Goal: Task Accomplishment & Management: Use online tool/utility

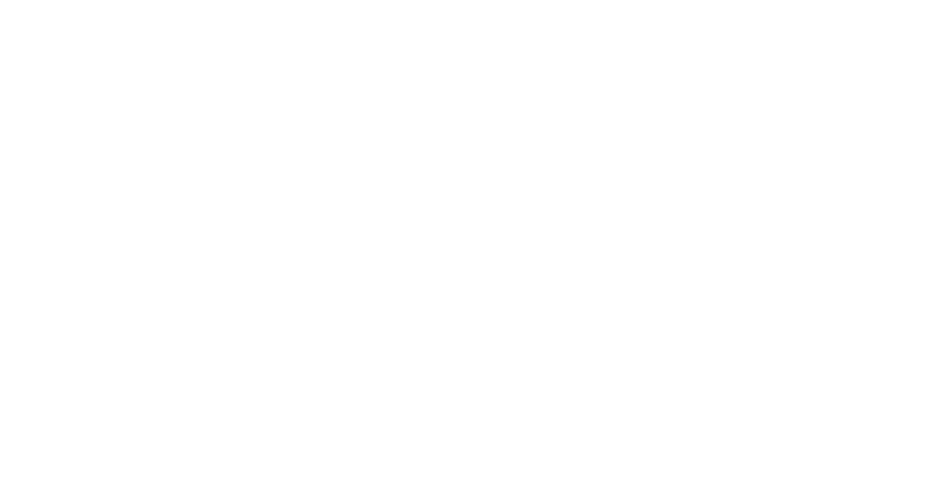
select select "Song"
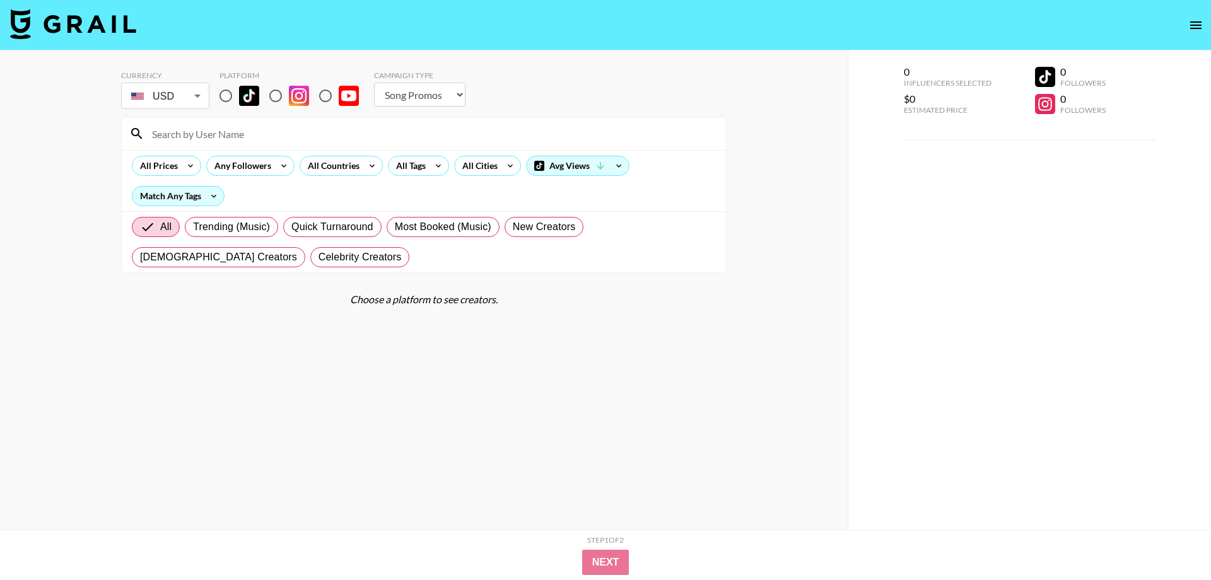
click at [287, 344] on section "Currency USD USD ​ Platform Campaign Type Choose Type... Song Promos Brand Prom…" at bounding box center [423, 300] width 605 height 479
click at [230, 92] on input "radio" at bounding box center [226, 96] width 26 height 26
radio input "true"
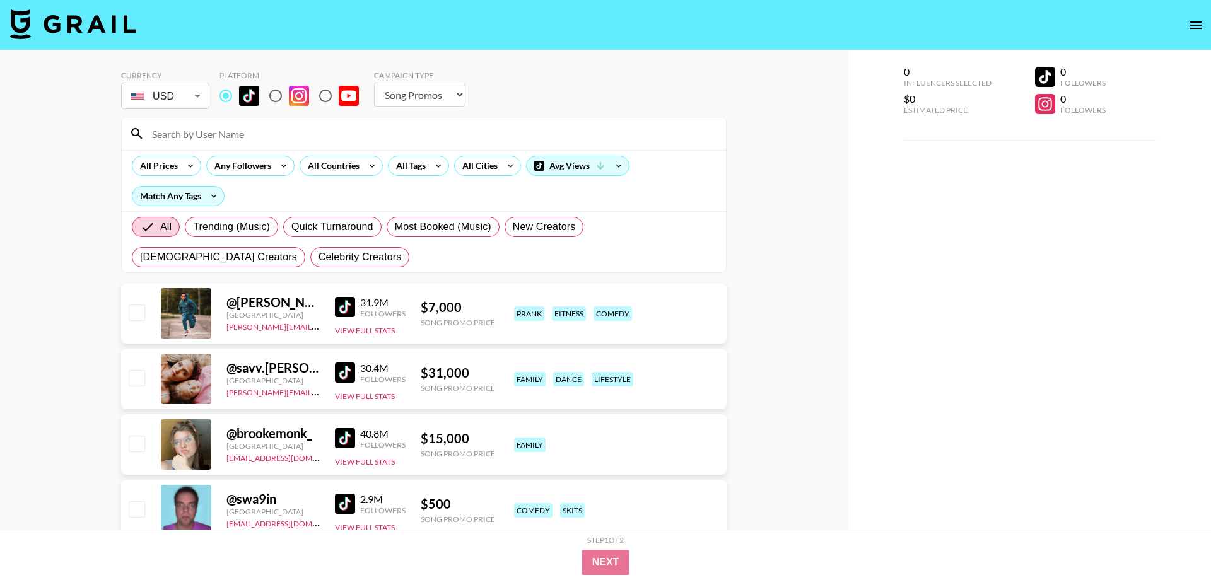
click at [350, 311] on img at bounding box center [345, 307] width 20 height 20
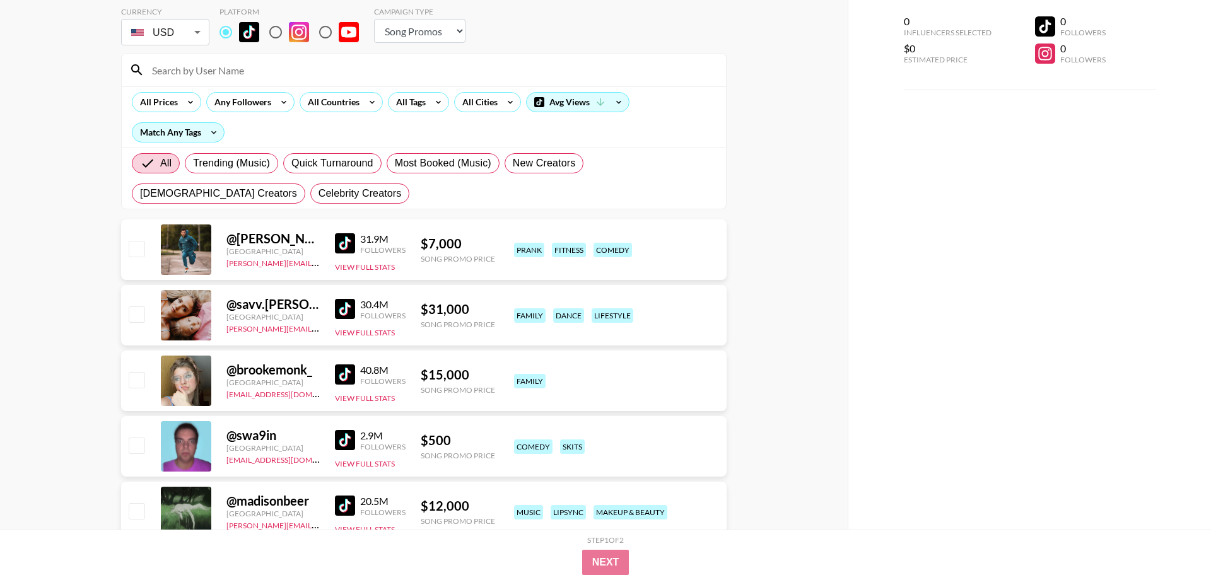
scroll to position [127, 0]
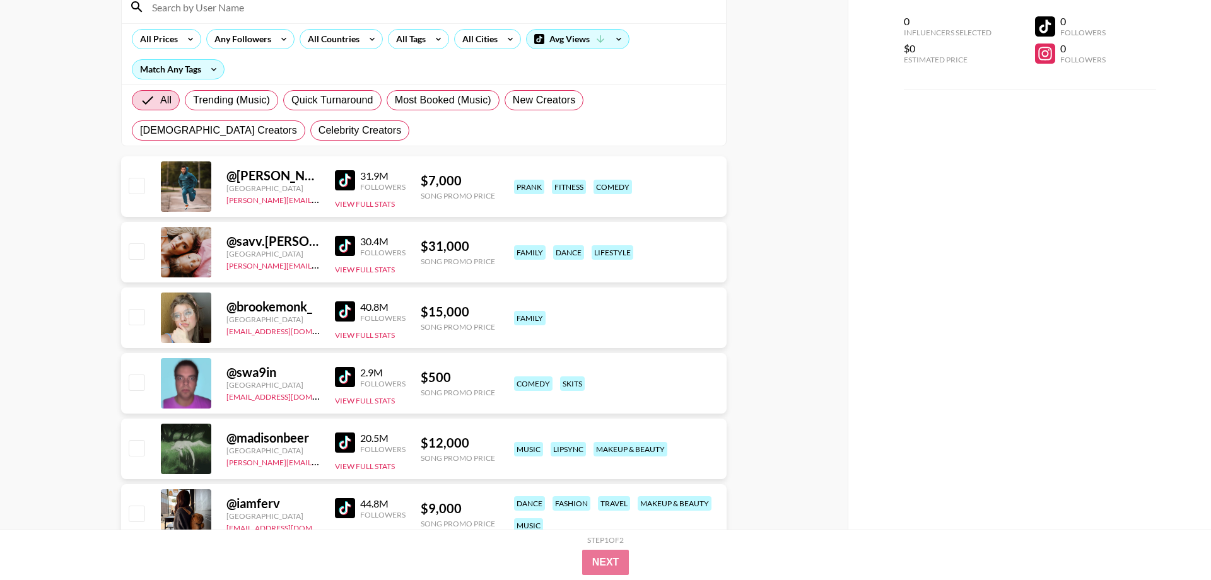
click at [346, 239] on img at bounding box center [345, 246] width 20 height 20
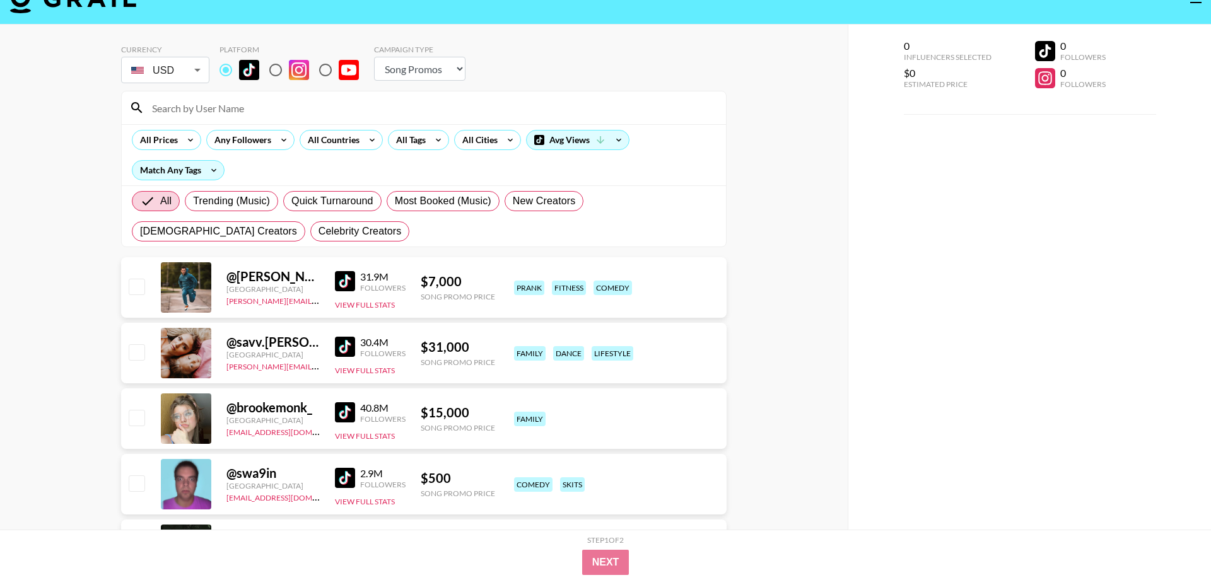
scroll to position [27, 0]
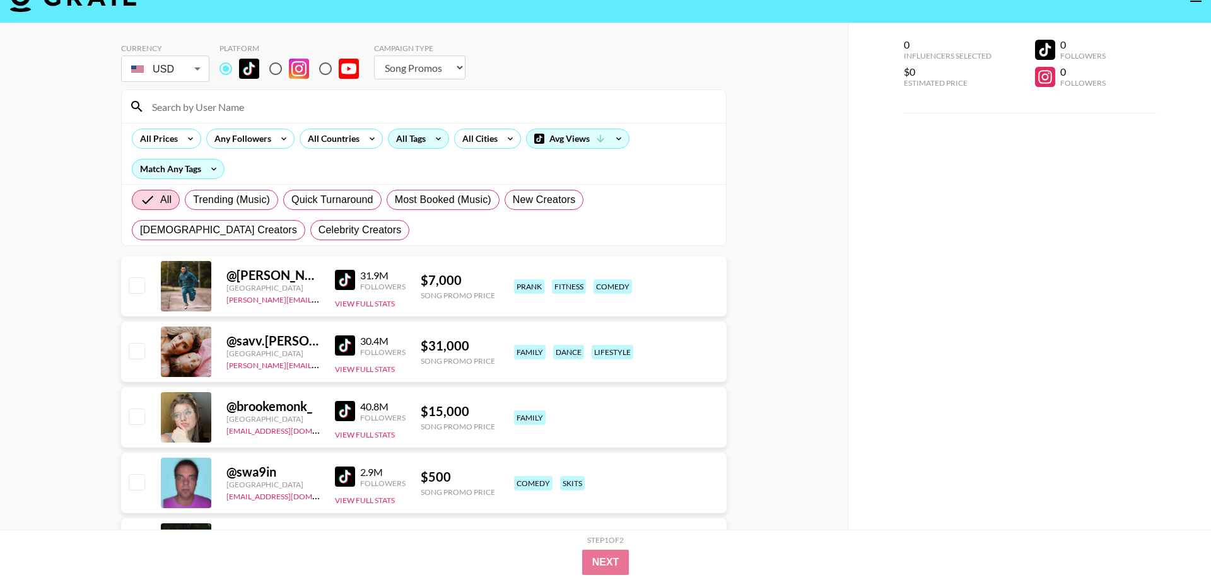
click at [435, 140] on icon at bounding box center [438, 138] width 20 height 19
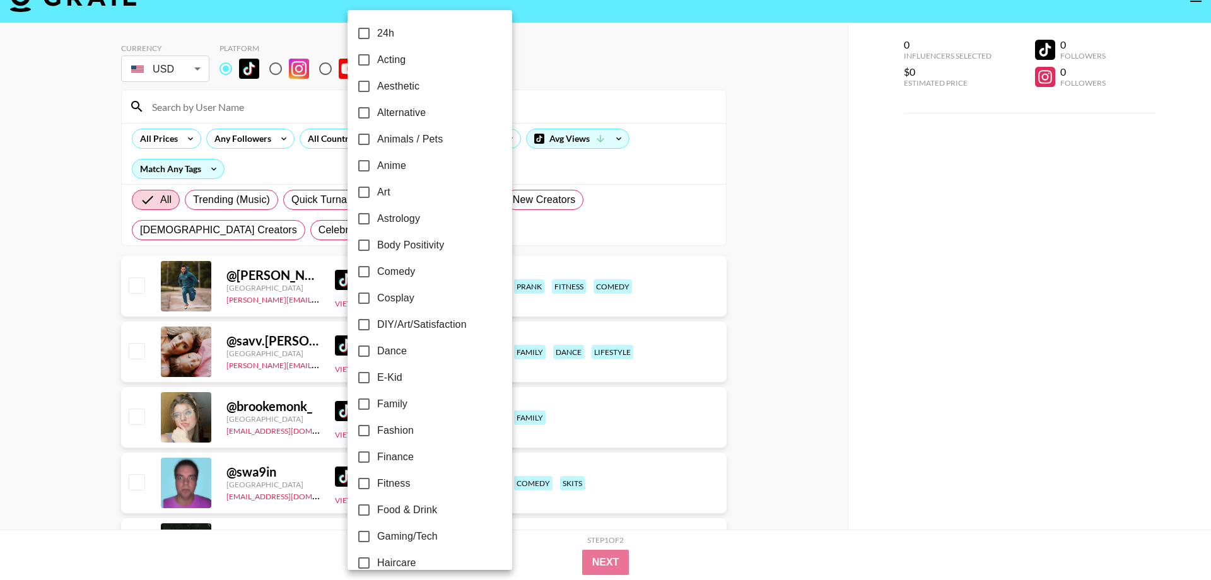
click at [400, 355] on span "Dance" at bounding box center [392, 351] width 30 height 15
click at [377, 355] on input "Dance" at bounding box center [364, 351] width 26 height 26
checkbox input "true"
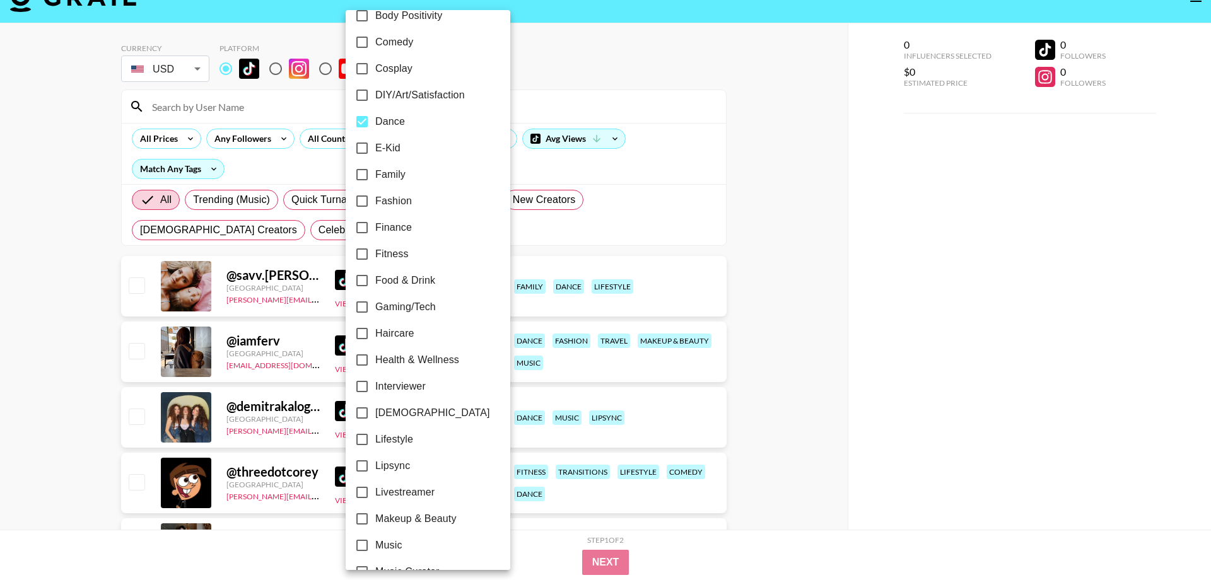
scroll to position [263, 0]
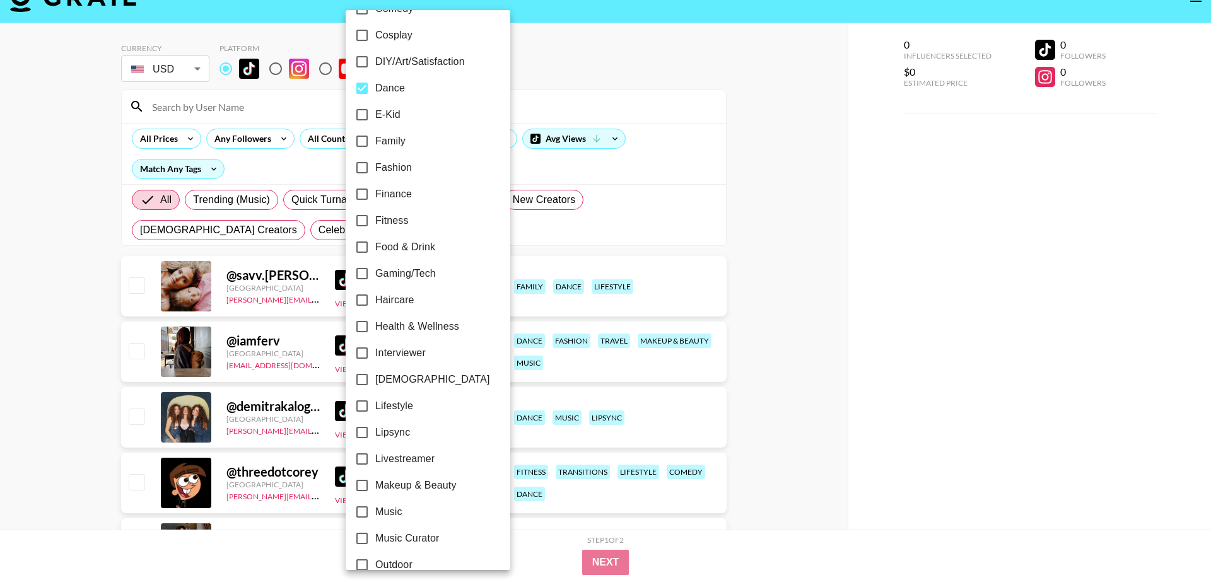
click at [397, 375] on span "[DEMOGRAPHIC_DATA]" at bounding box center [432, 379] width 115 height 15
click at [375, 375] on input "[DEMOGRAPHIC_DATA]" at bounding box center [362, 379] width 26 height 26
checkbox input "true"
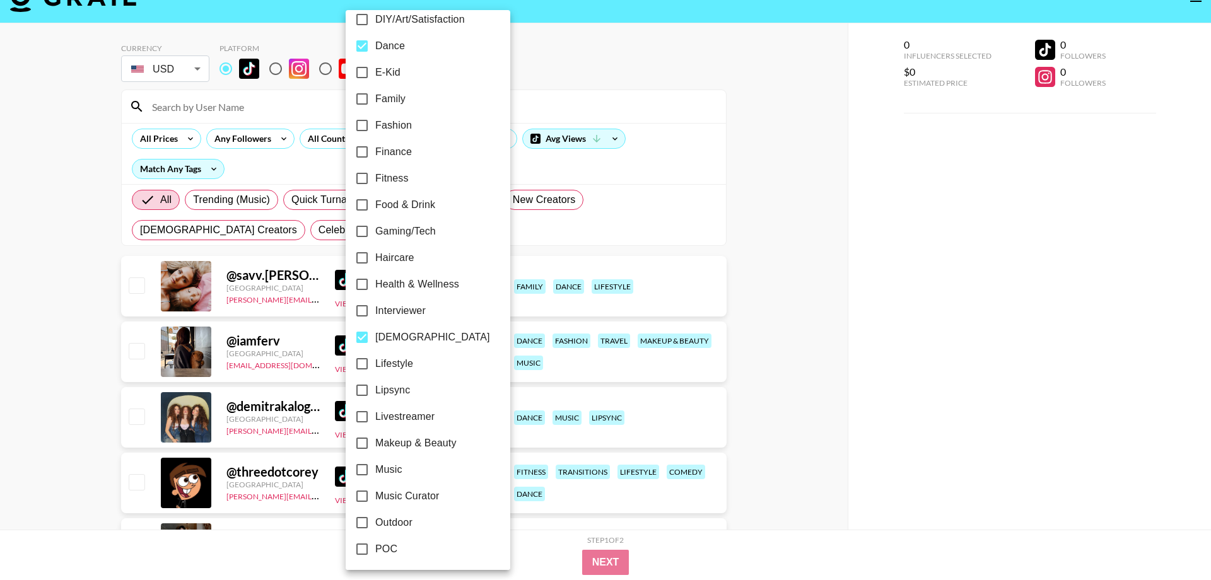
scroll to position [322, 0]
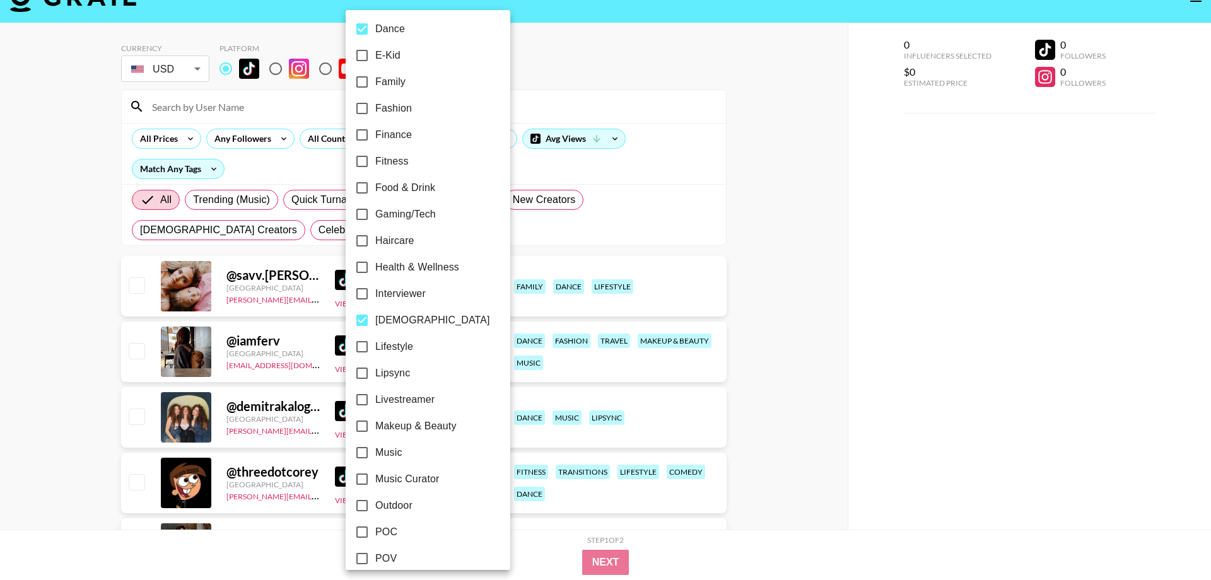
click at [397, 375] on span "Lipsync" at bounding box center [392, 373] width 35 height 15
click at [375, 375] on input "Lipsync" at bounding box center [362, 373] width 26 height 26
checkbox input "true"
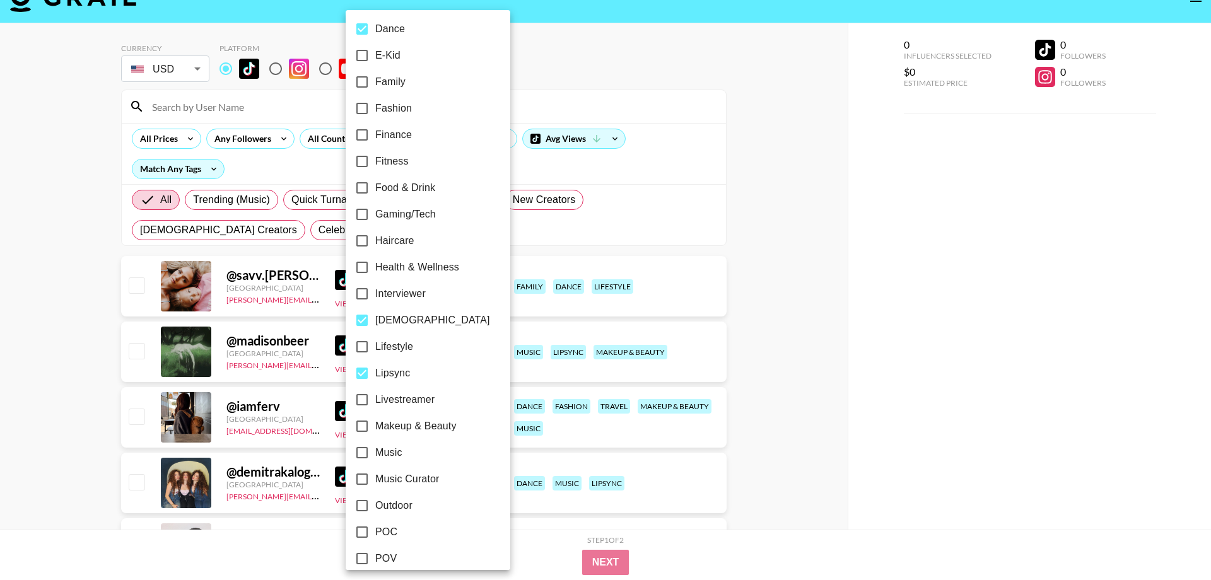
scroll to position [406, 0]
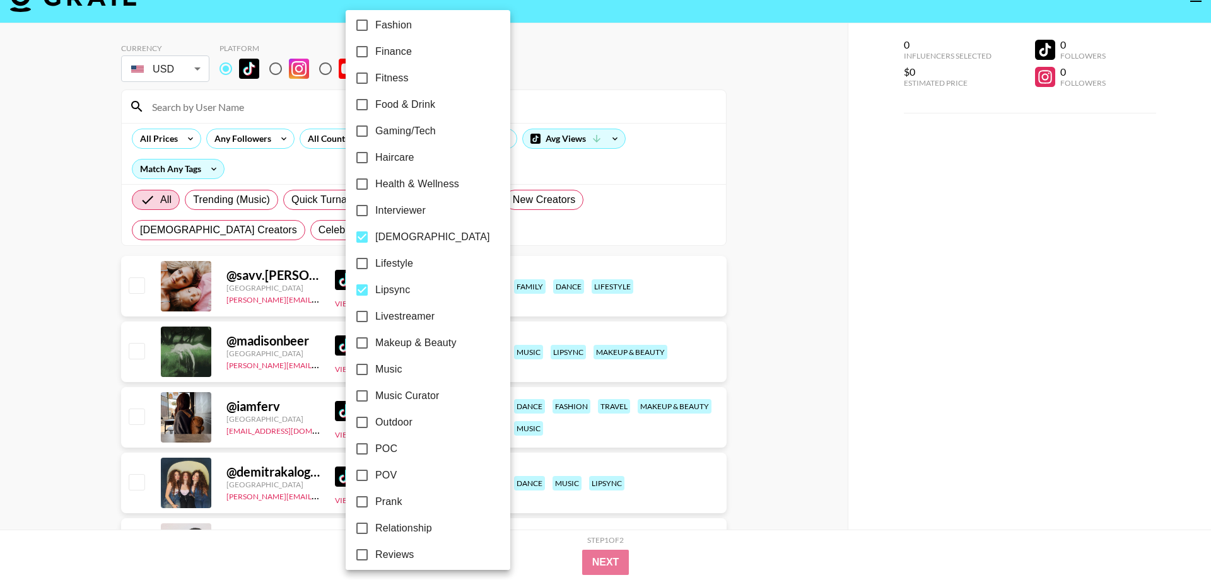
click at [397, 371] on span "Music" at bounding box center [388, 369] width 27 height 15
click at [375, 371] on input "Music" at bounding box center [362, 369] width 26 height 26
checkbox input "true"
click at [399, 346] on span "Makeup & Beauty" at bounding box center [415, 343] width 81 height 15
click at [375, 346] on input "Makeup & Beauty" at bounding box center [362, 343] width 26 height 26
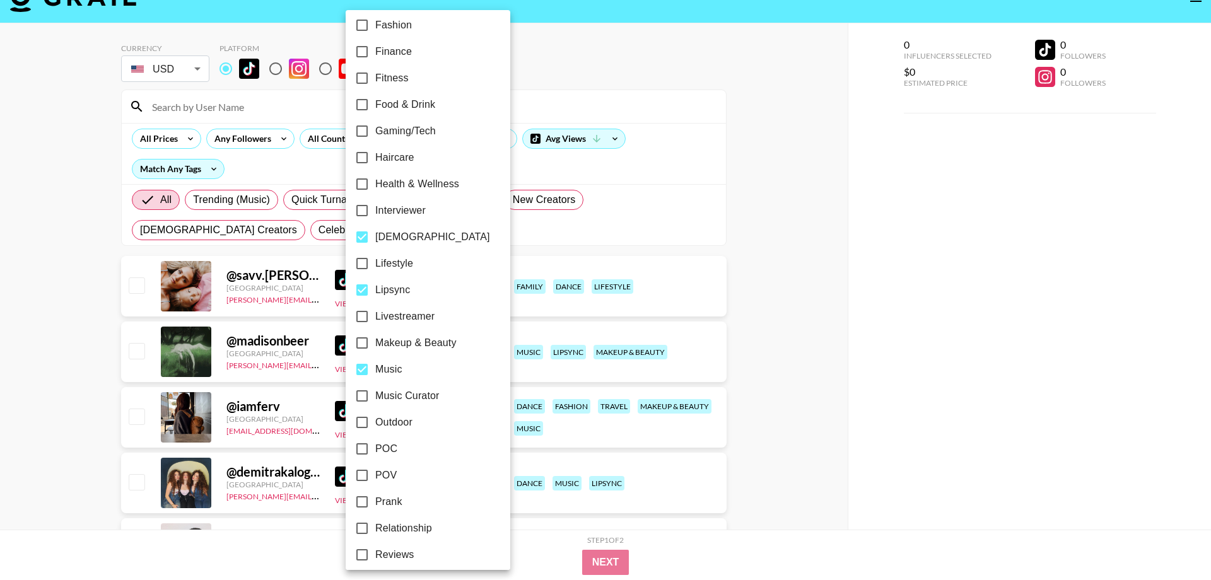
checkbox input "true"
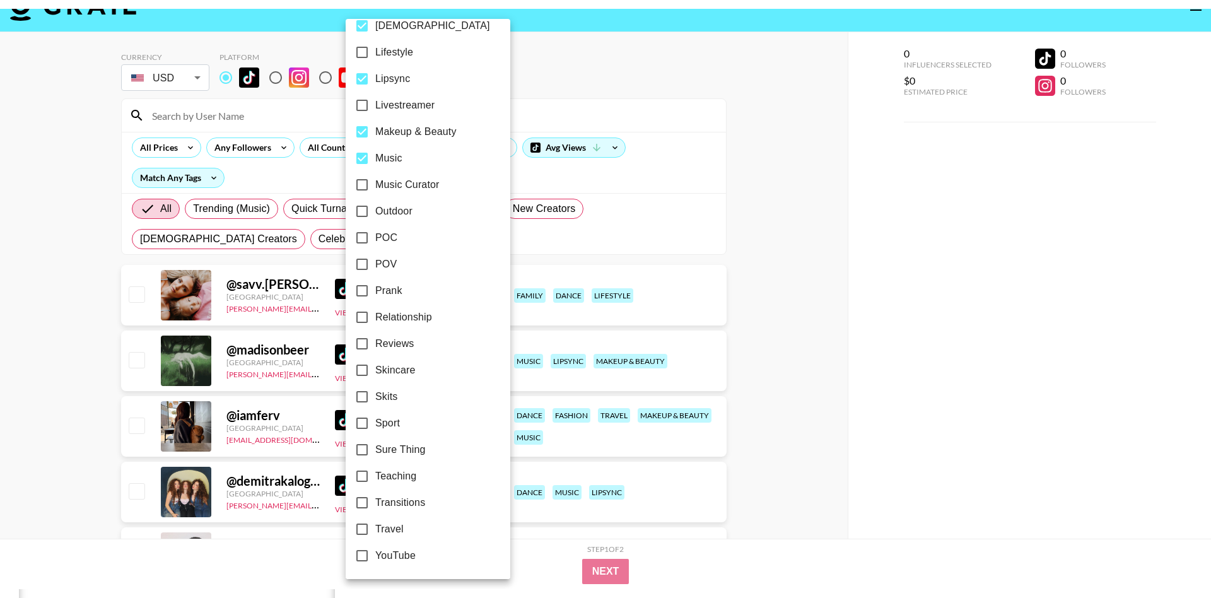
scroll to position [626, 0]
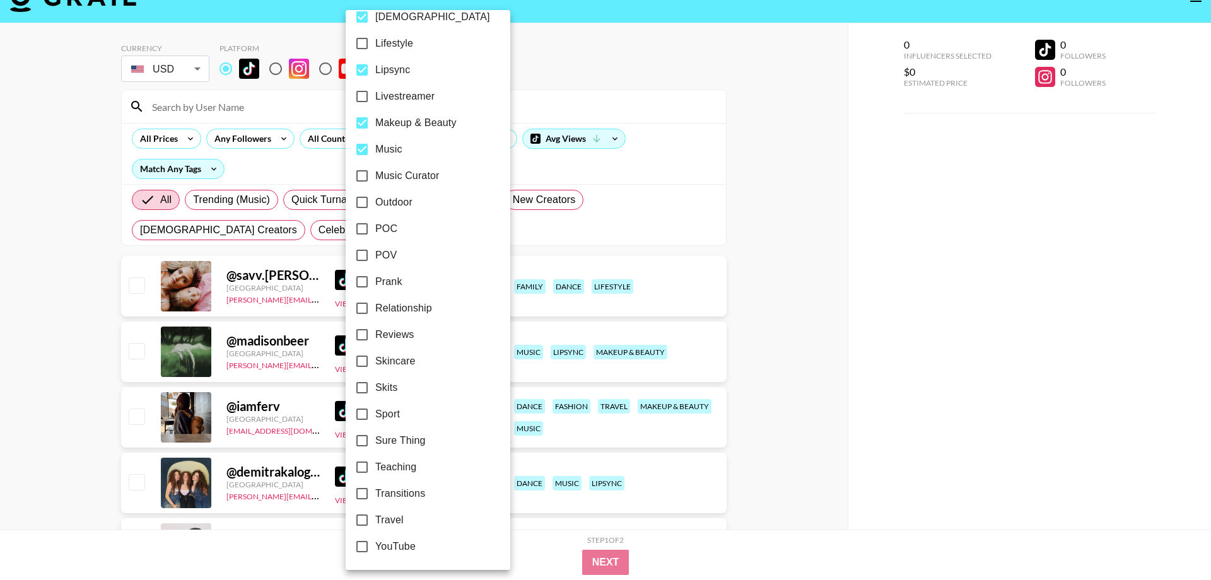
click at [809, 170] on div at bounding box center [605, 290] width 1211 height 580
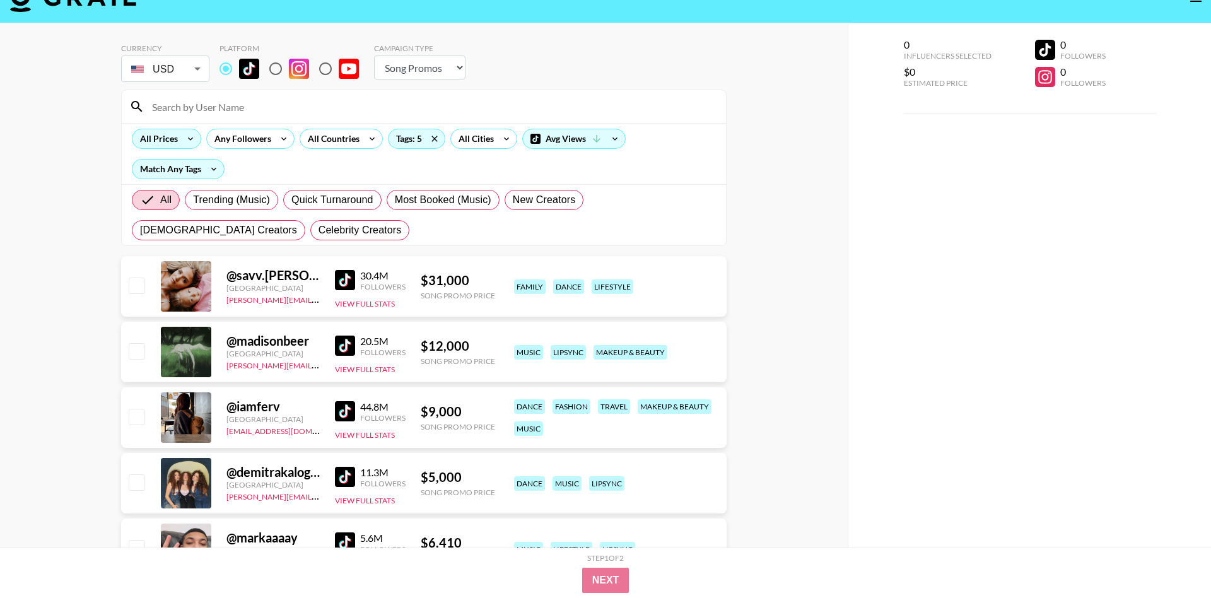
click at [175, 131] on div "All Prices" at bounding box center [156, 138] width 48 height 19
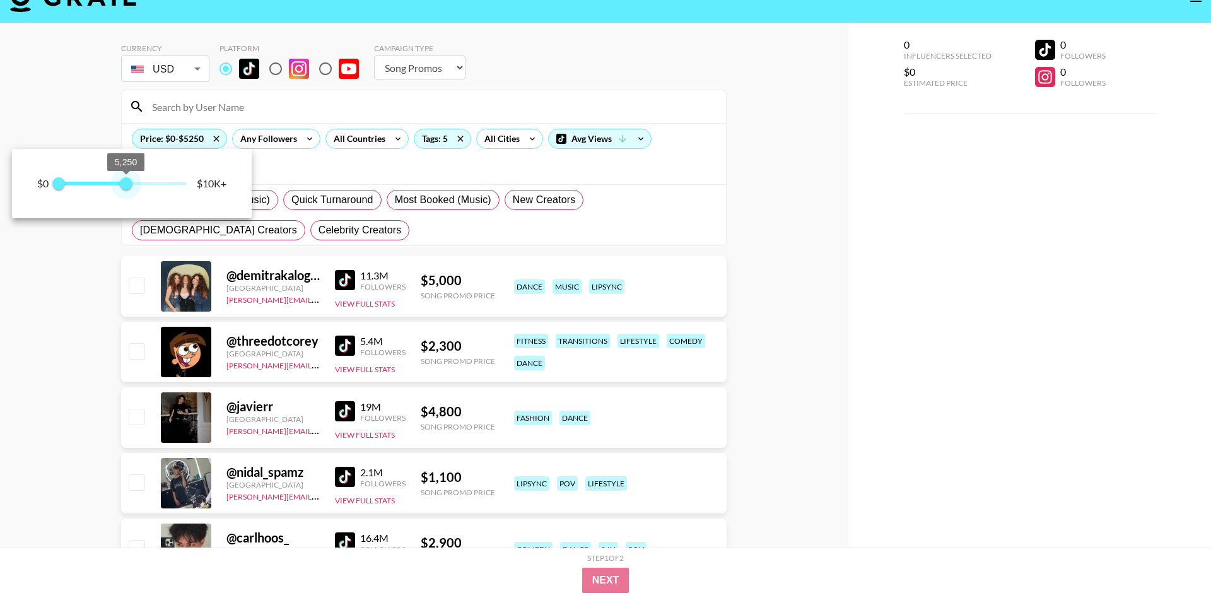
click at [124, 184] on span at bounding box center [93, 184] width 69 height 4
click at [130, 184] on span "5,500" at bounding box center [129, 183] width 13 height 13
type input "6000"
click at [134, 184] on span "6,000" at bounding box center [135, 183] width 13 height 13
click at [853, 291] on div at bounding box center [605, 299] width 1211 height 598
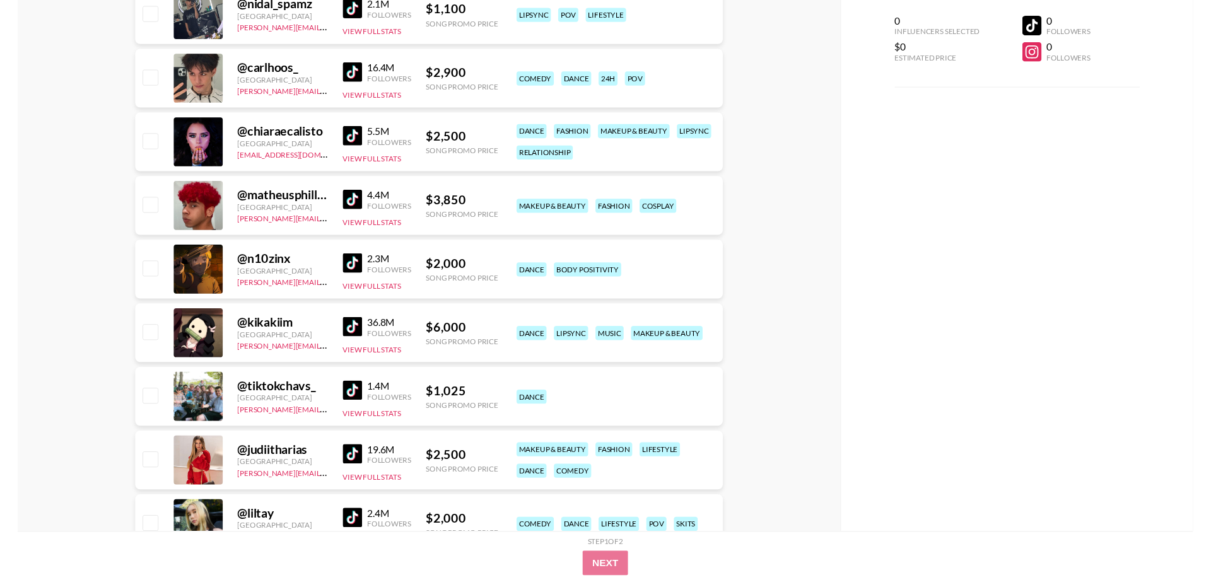
scroll to position [532, 0]
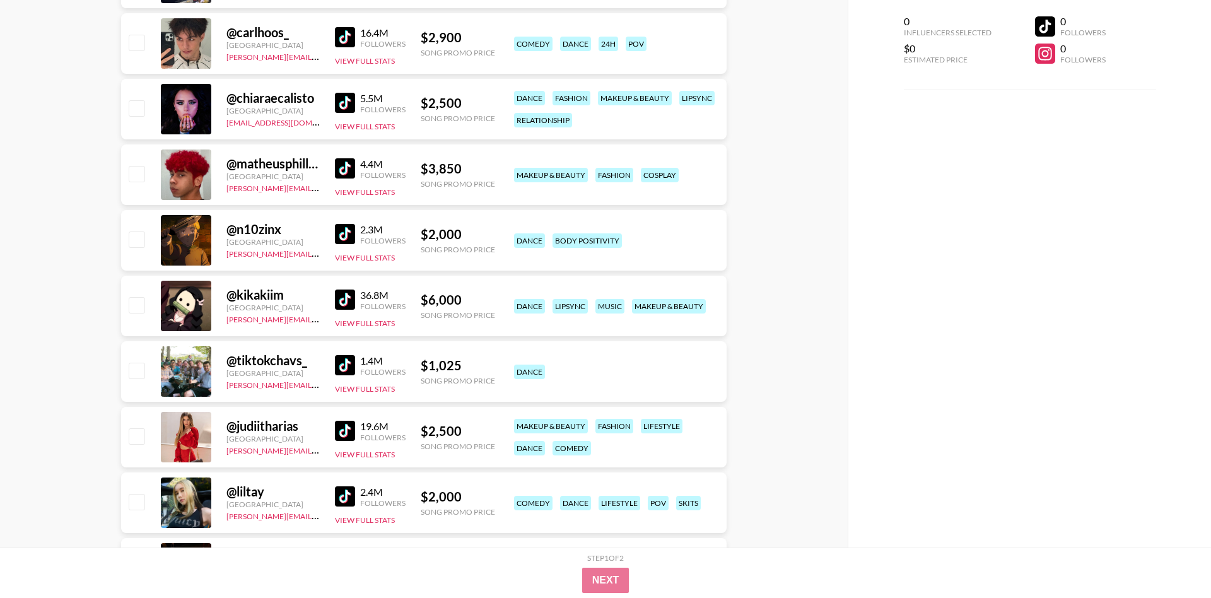
click at [348, 160] on img at bounding box center [345, 168] width 20 height 20
